Goal: Information Seeking & Learning: Learn about a topic

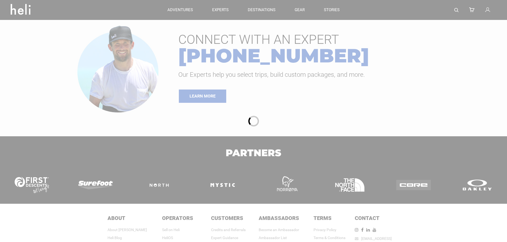
type input "Surf"
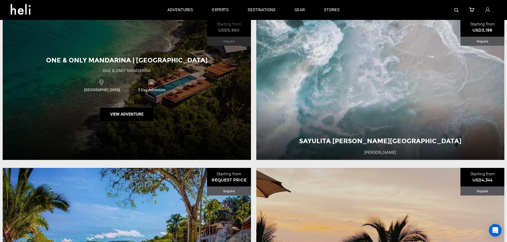
scroll to position [80, 0]
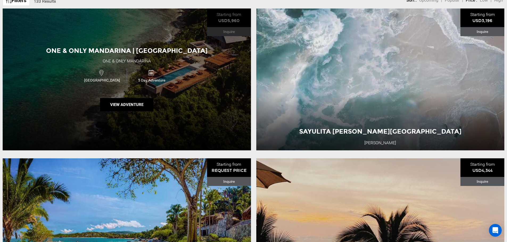
click at [185, 97] on div "One & Only Mandarina | [GEOGRAPHIC_DATA] One & Only Mandarina [GEOGRAPHIC_DATA]…" at bounding box center [127, 80] width 248 height 142
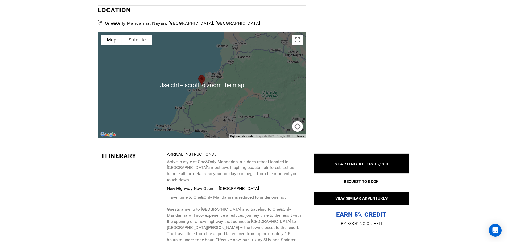
scroll to position [851, 0]
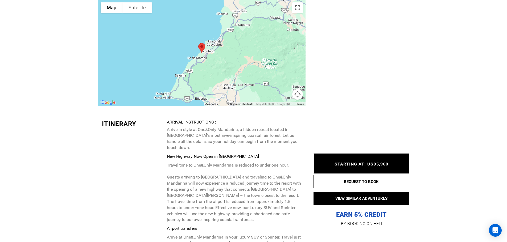
type input "Surf"
